Goal: Information Seeking & Learning: Learn about a topic

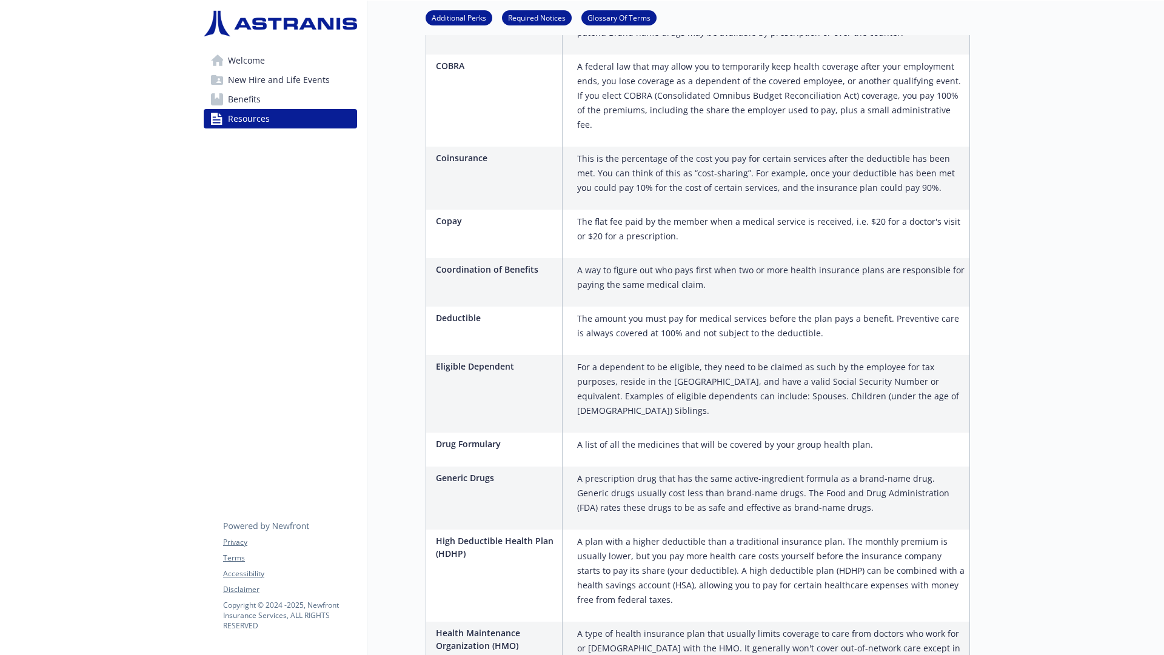
scroll to position [0, 9]
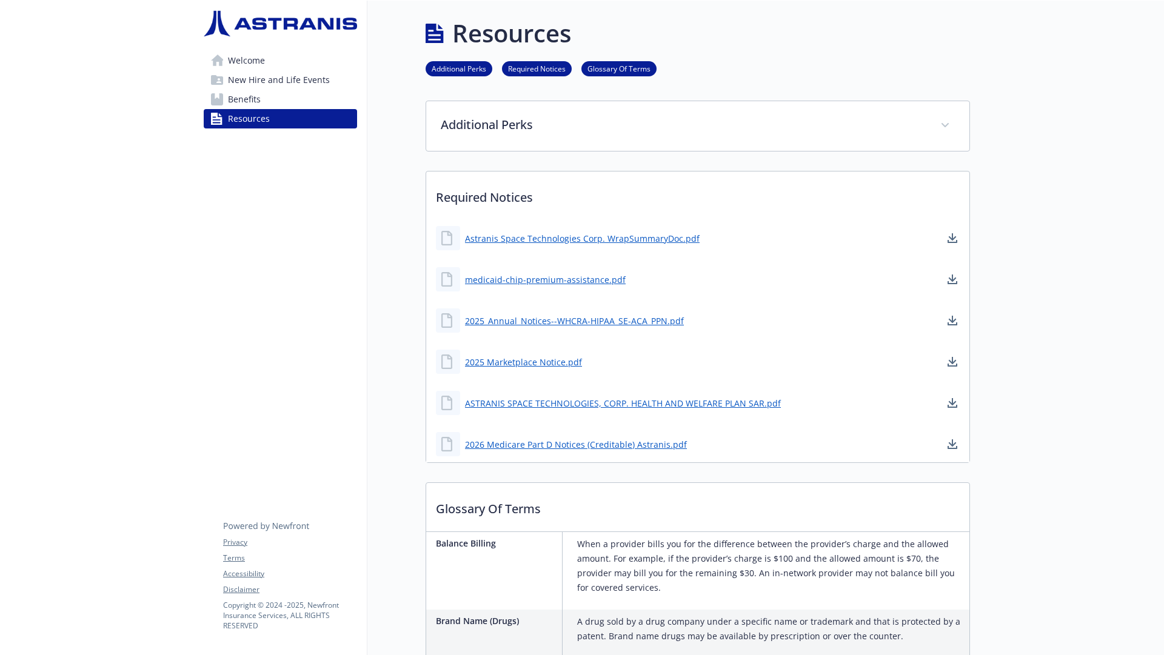
click at [272, 104] on link "Benefits" at bounding box center [280, 99] width 153 height 19
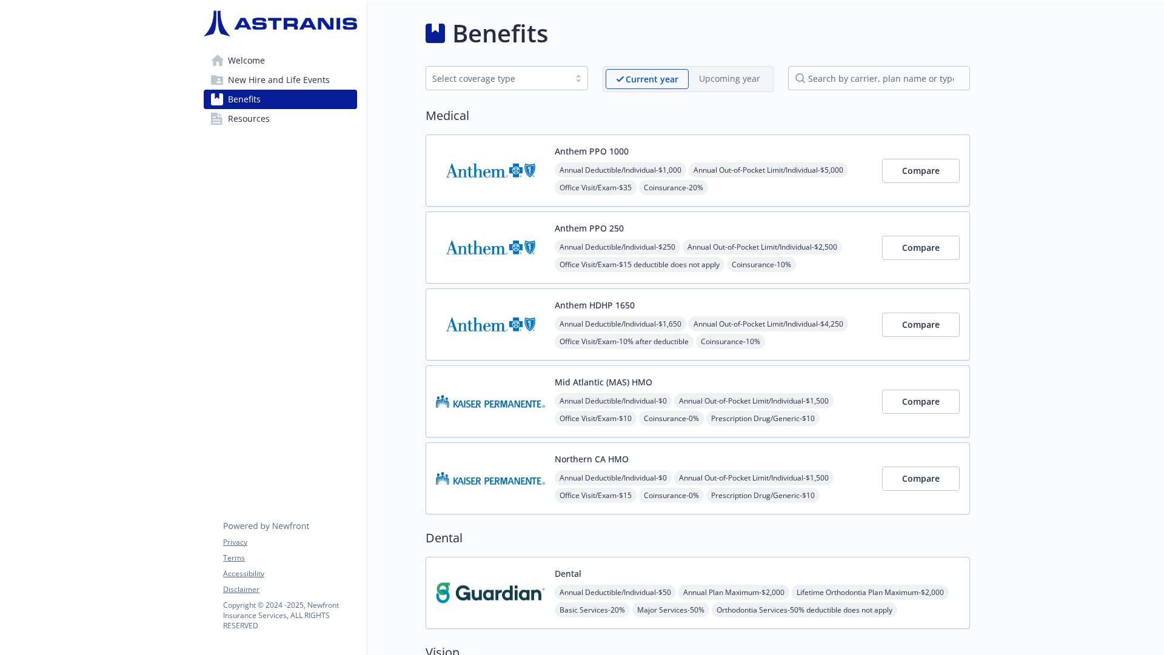
click at [258, 81] on span "New Hire and Life Events" at bounding box center [279, 79] width 102 height 19
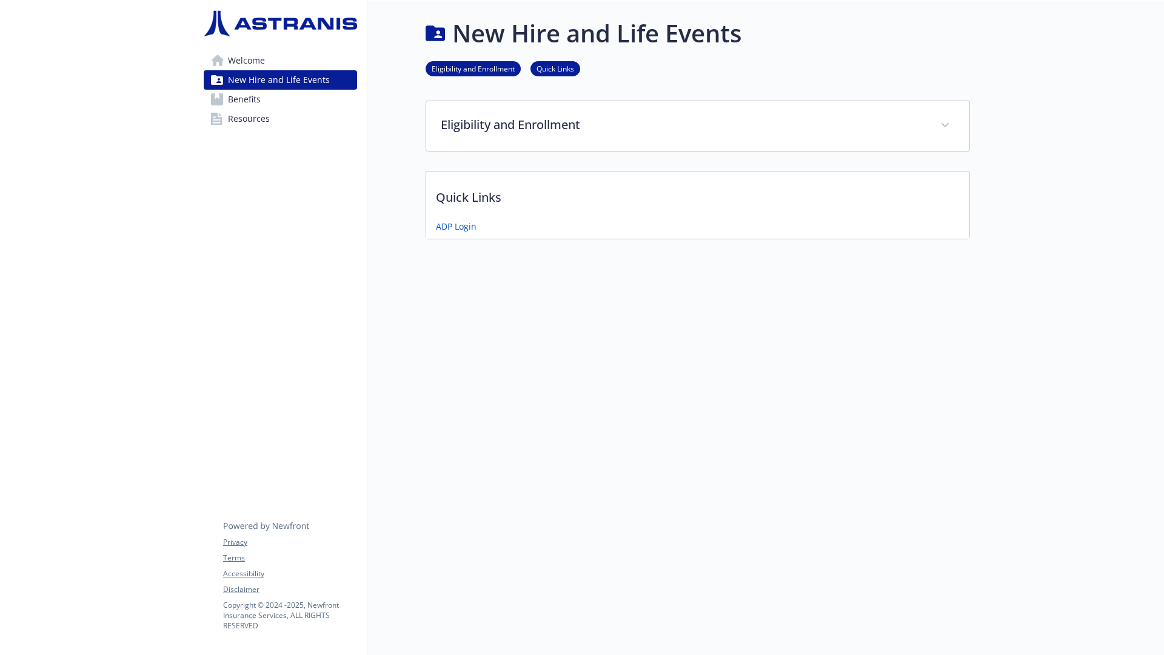
click at [245, 61] on span "Welcome" at bounding box center [246, 60] width 37 height 19
